Goal: Information Seeking & Learning: Learn about a topic

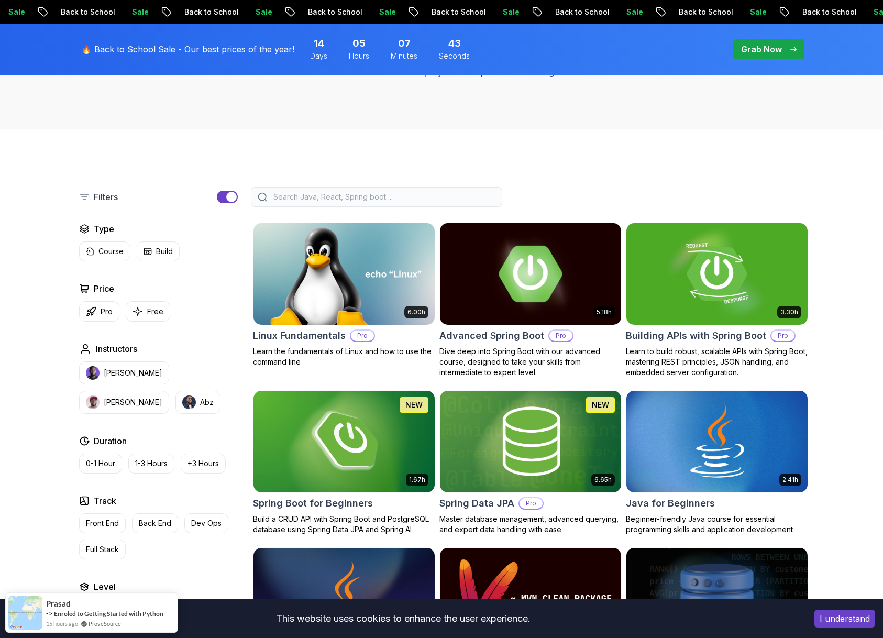
scroll to position [281, 0]
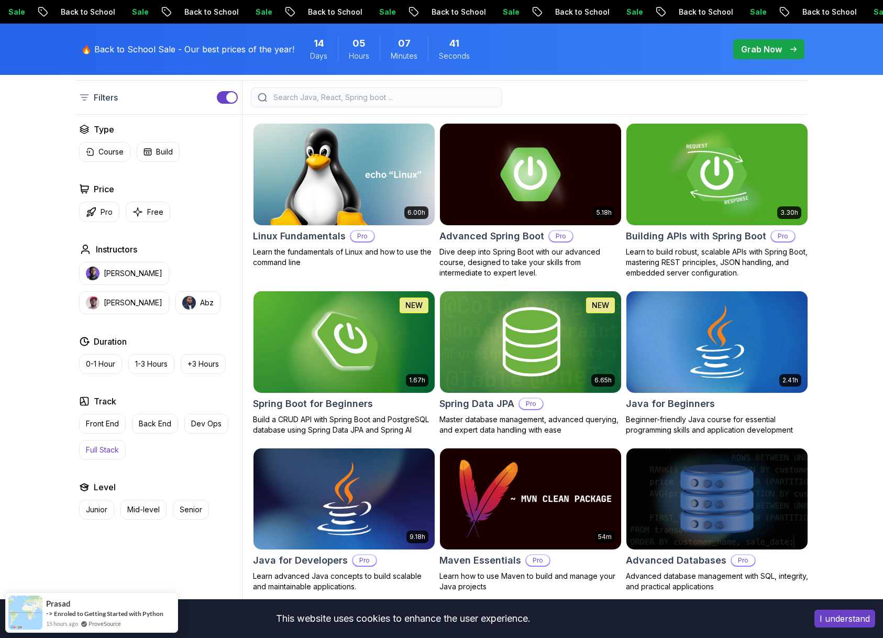
click at [95, 451] on p "Full Stack" at bounding box center [102, 450] width 33 height 10
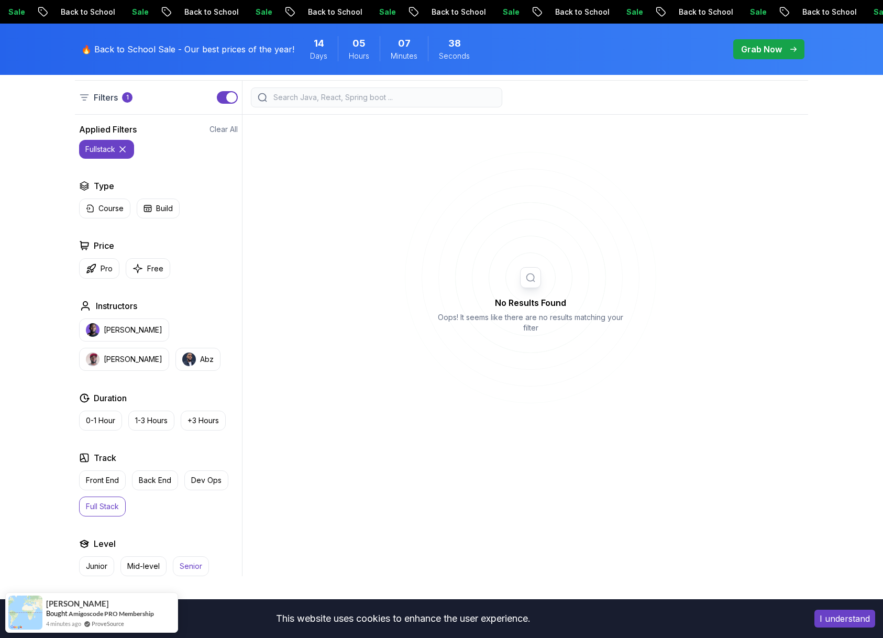
click at [180, 559] on button "Senior" at bounding box center [191, 566] width 36 height 20
click at [114, 482] on p "Front End" at bounding box center [102, 480] width 33 height 10
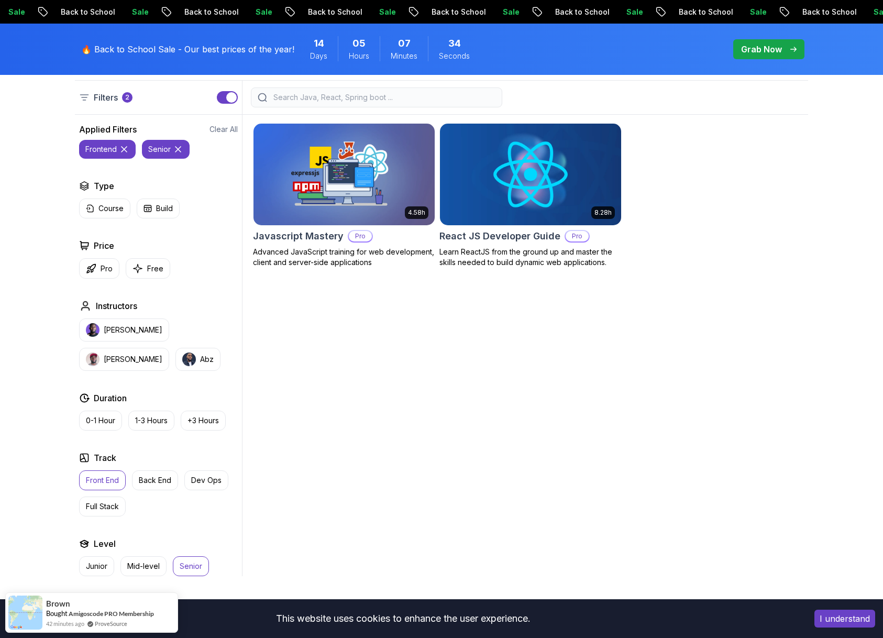
click at [123, 144] on icon at bounding box center [124, 149] width 10 height 10
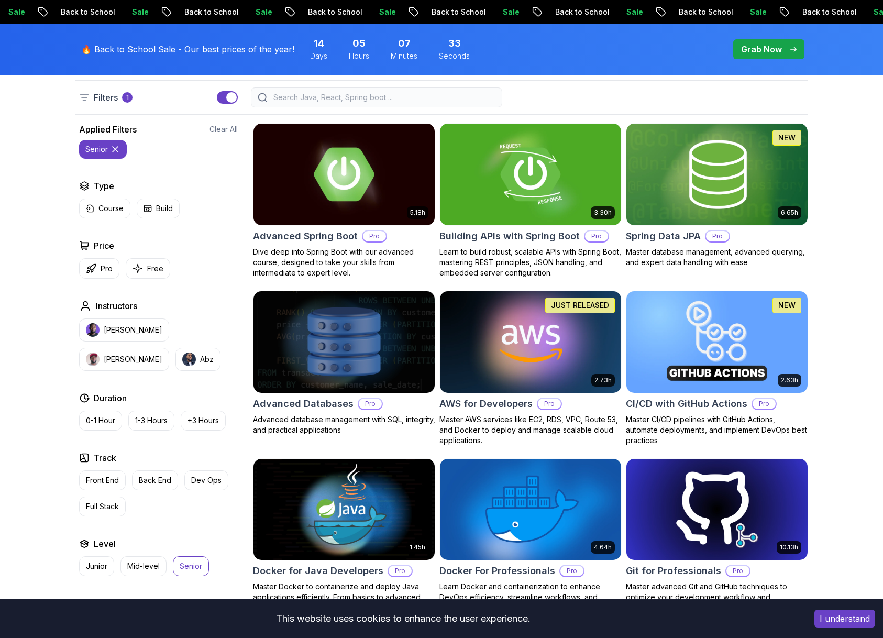
click at [119, 152] on icon at bounding box center [115, 149] width 10 height 10
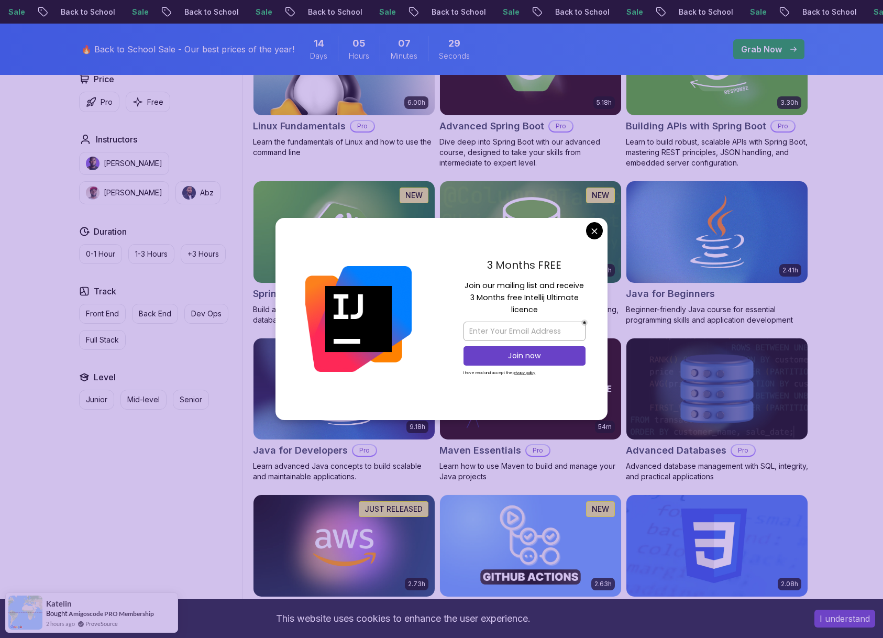
scroll to position [297, 0]
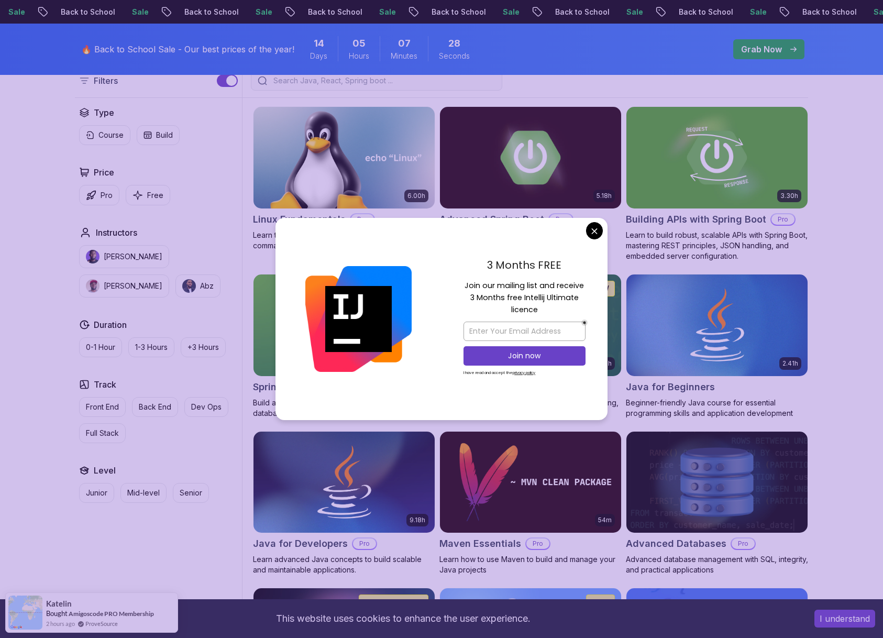
click at [584, 231] on div "3 Months FREE Join our mailing list and receive 3 Months free Intellij Ultimate…" at bounding box center [524, 319] width 166 height 202
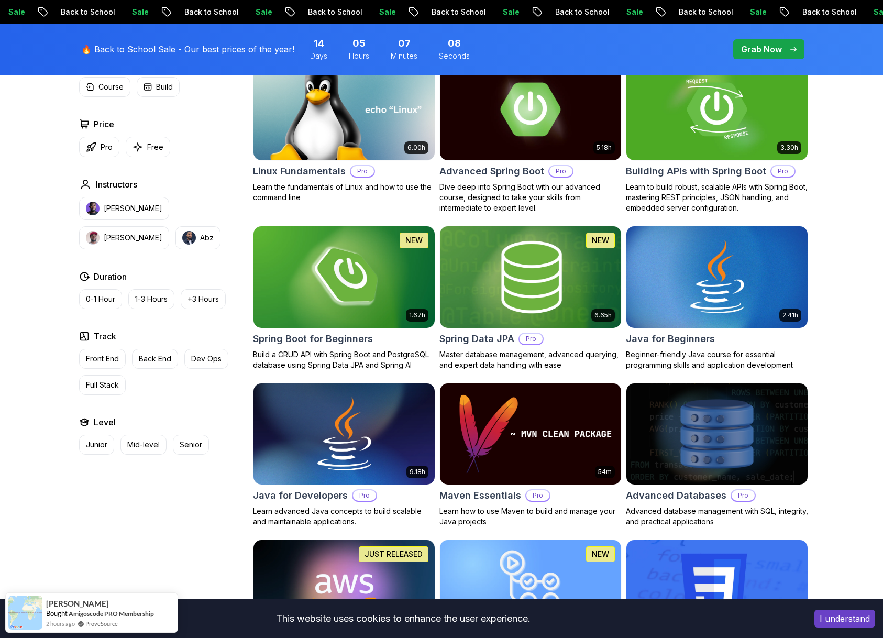
scroll to position [0, 0]
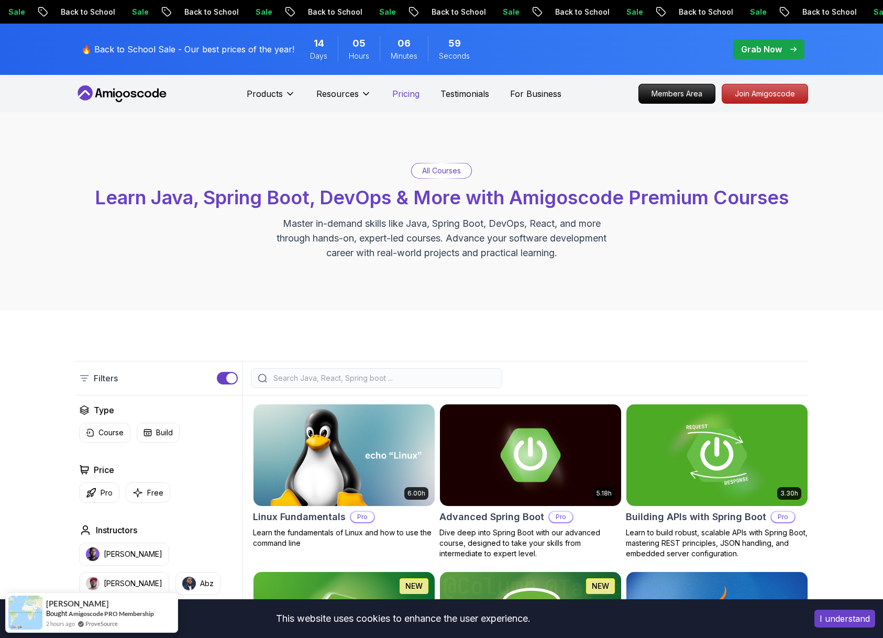
click at [396, 93] on p "Pricing" at bounding box center [405, 93] width 27 height 13
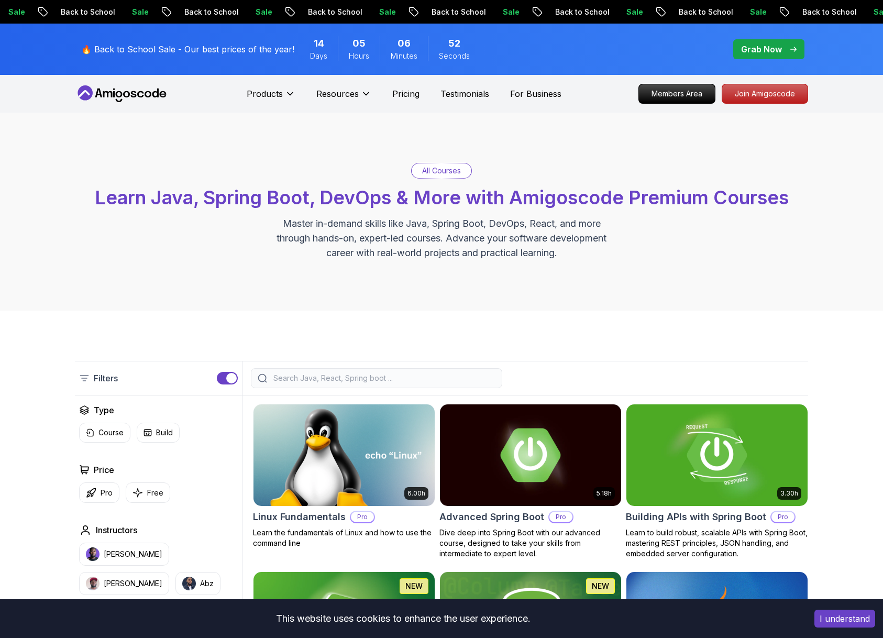
click at [180, 95] on nav "Products Resources Pricing Testimonials For Business Members Area Join Amigosco…" at bounding box center [441, 94] width 733 height 38
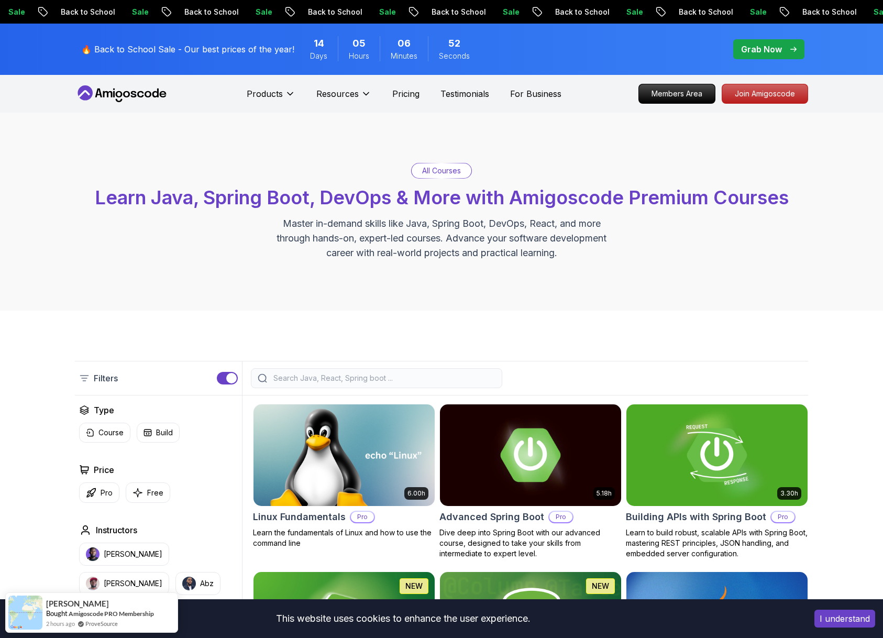
click at [162, 100] on icon at bounding box center [122, 93] width 94 height 17
